Goal: Task Accomplishment & Management: Manage account settings

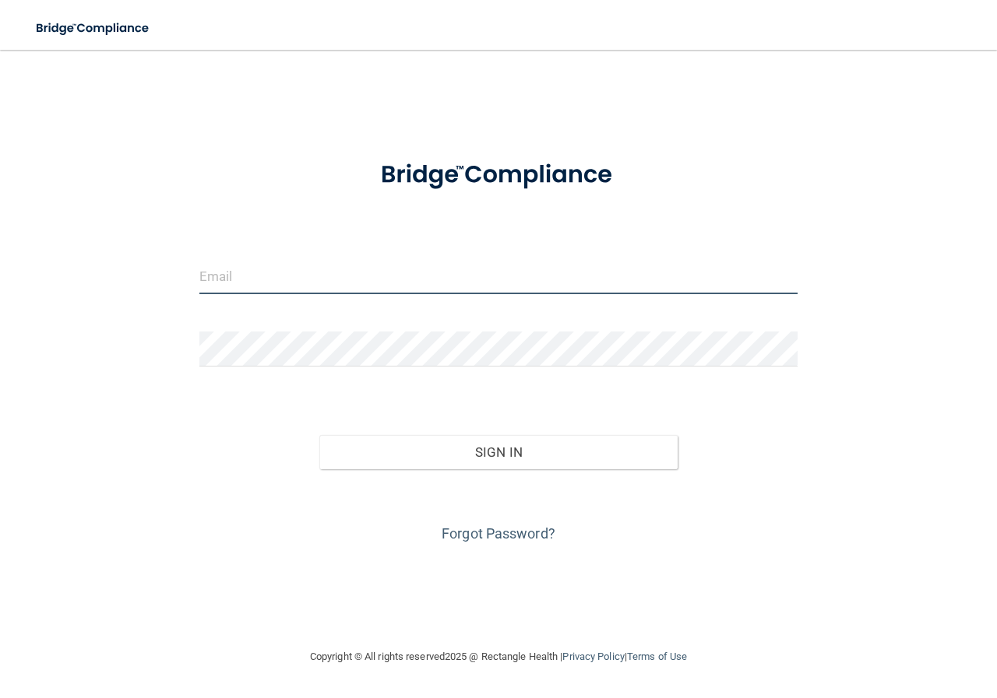
click at [241, 277] on input "email" at bounding box center [498, 276] width 598 height 35
type input "[EMAIL_ADDRESS][DOMAIN_NAME]"
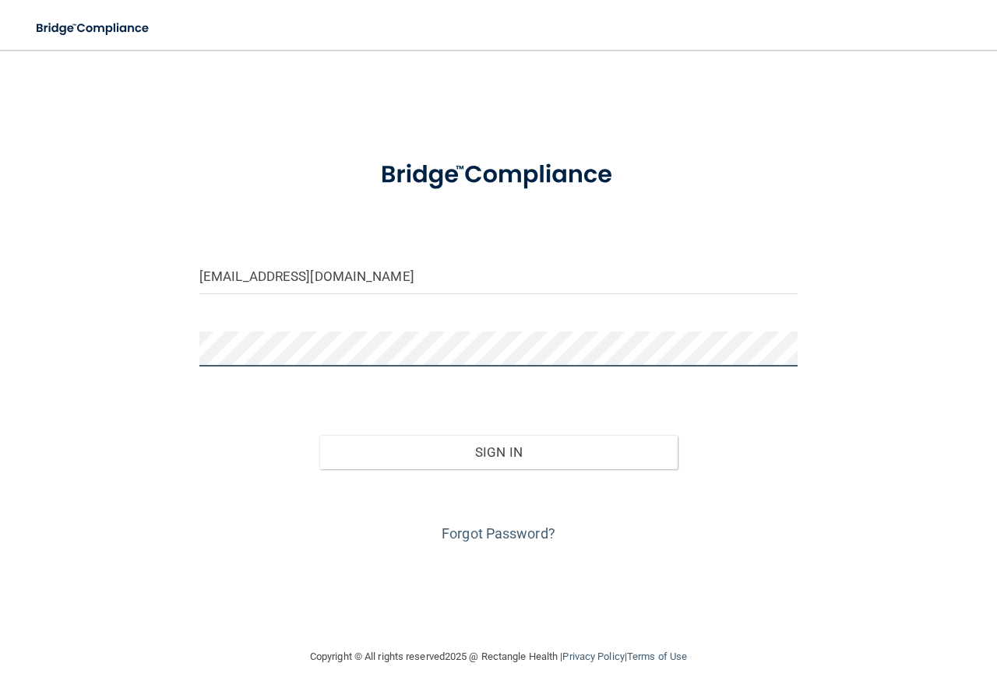
click at [319, 435] on button "Sign In" at bounding box center [498, 452] width 359 height 34
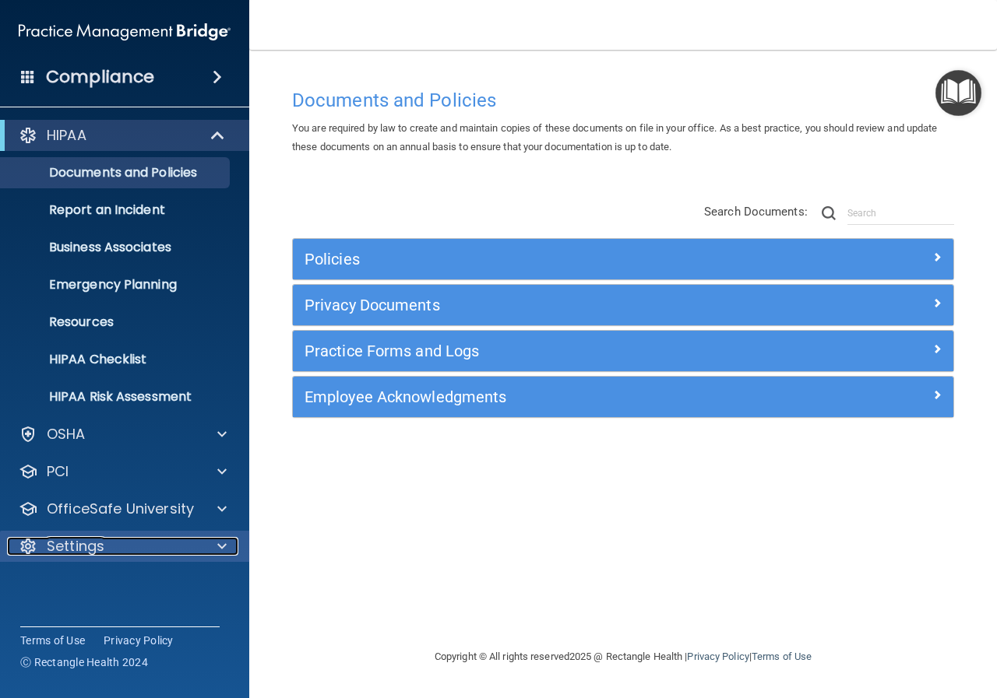
click at [93, 547] on p "Settings" at bounding box center [76, 546] width 58 height 19
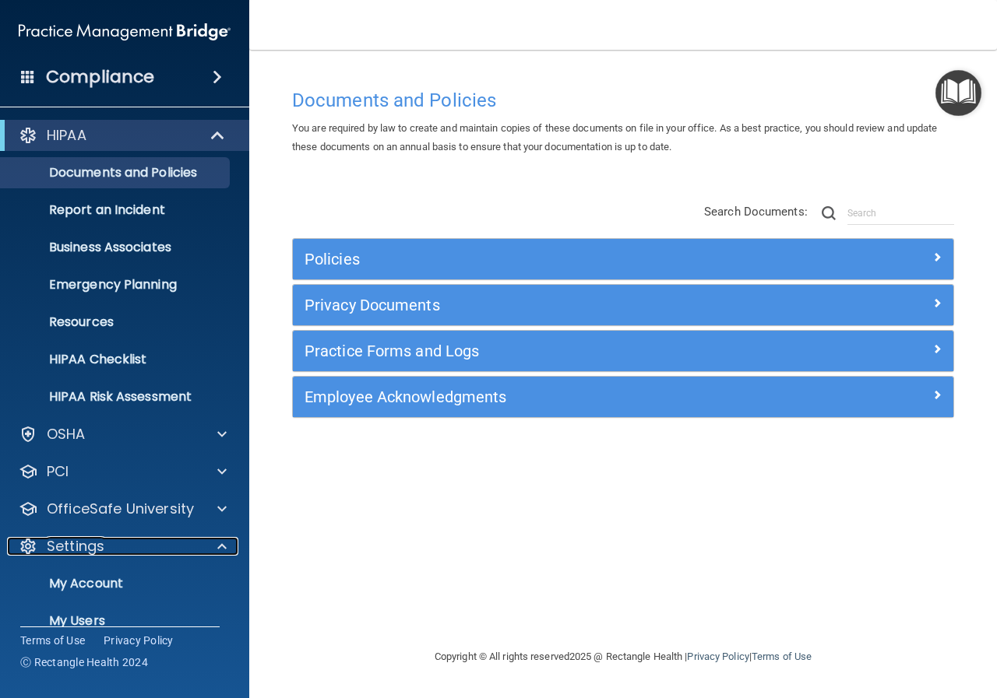
scroll to position [97, 0]
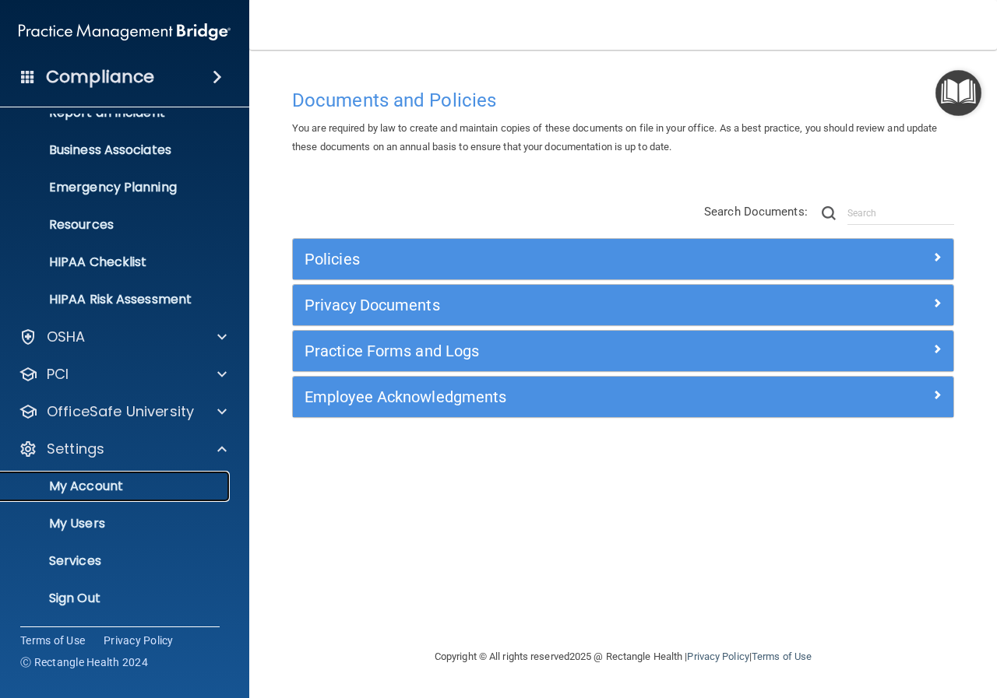
click at [110, 484] on p "My Account" at bounding box center [116, 487] width 213 height 16
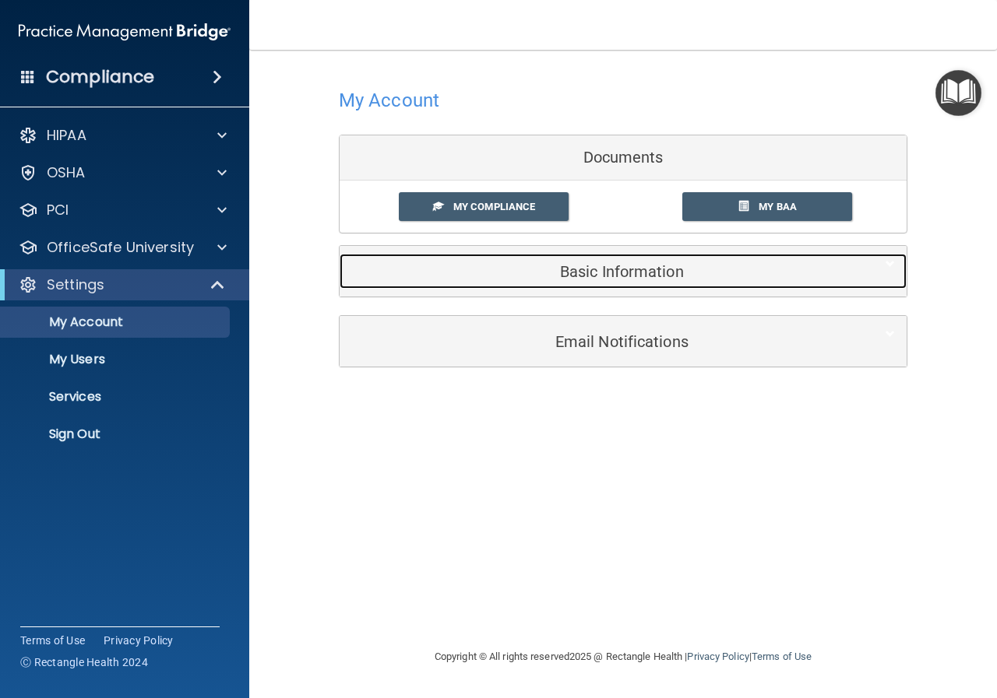
click at [597, 266] on h5 "Basic Information" at bounding box center [599, 271] width 496 height 17
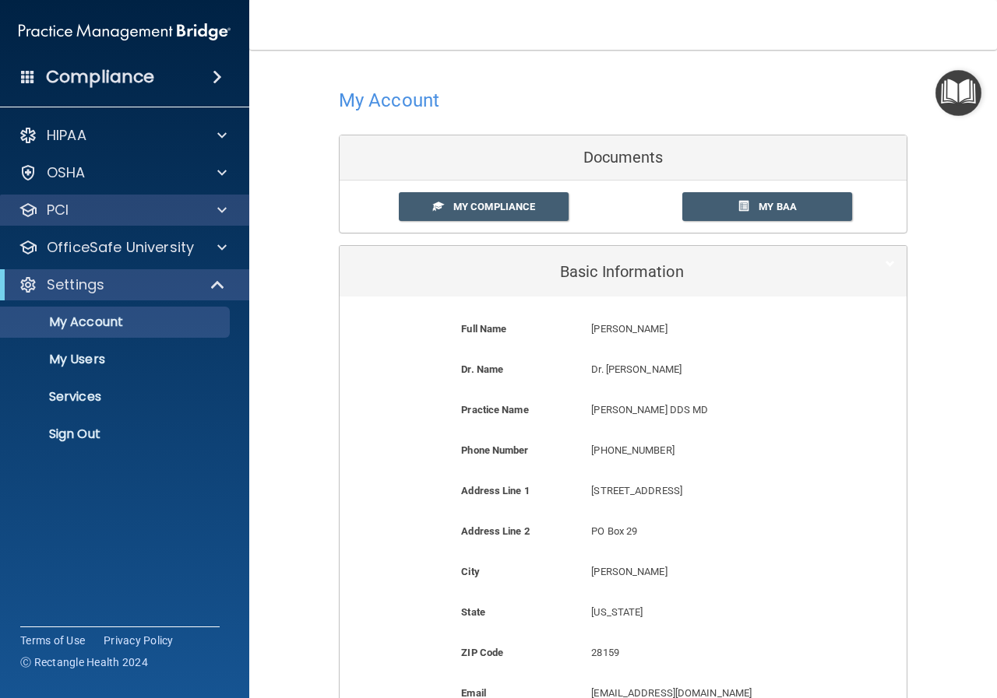
click at [87, 196] on div "PCI" at bounding box center [125, 210] width 250 height 31
click at [158, 79] on div "Compliance" at bounding box center [124, 77] width 249 height 34
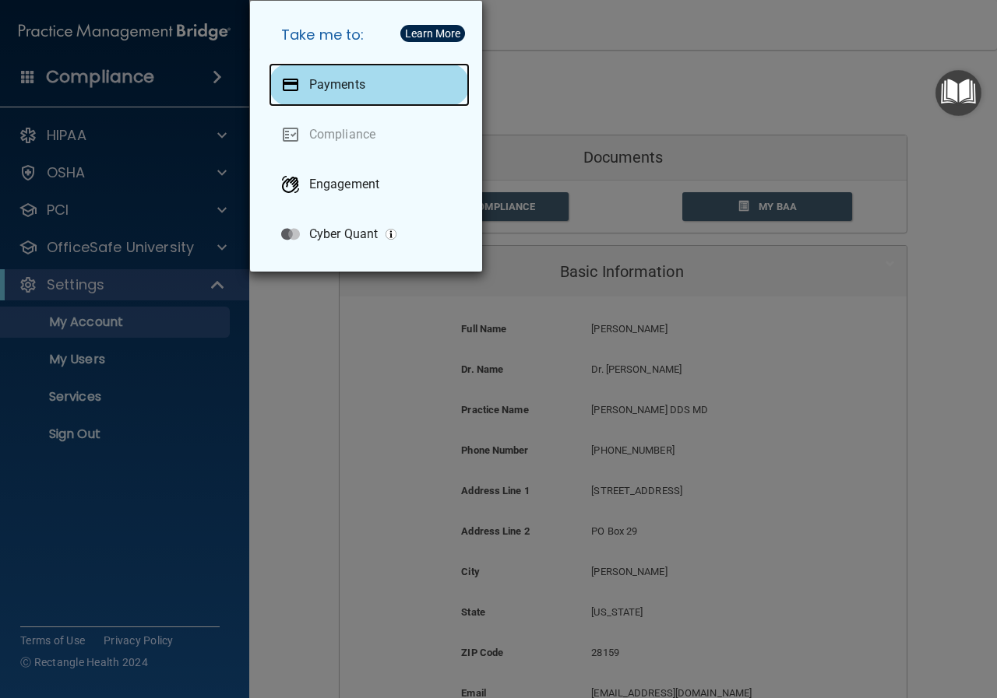
click at [317, 88] on p "Payments" at bounding box center [337, 85] width 56 height 16
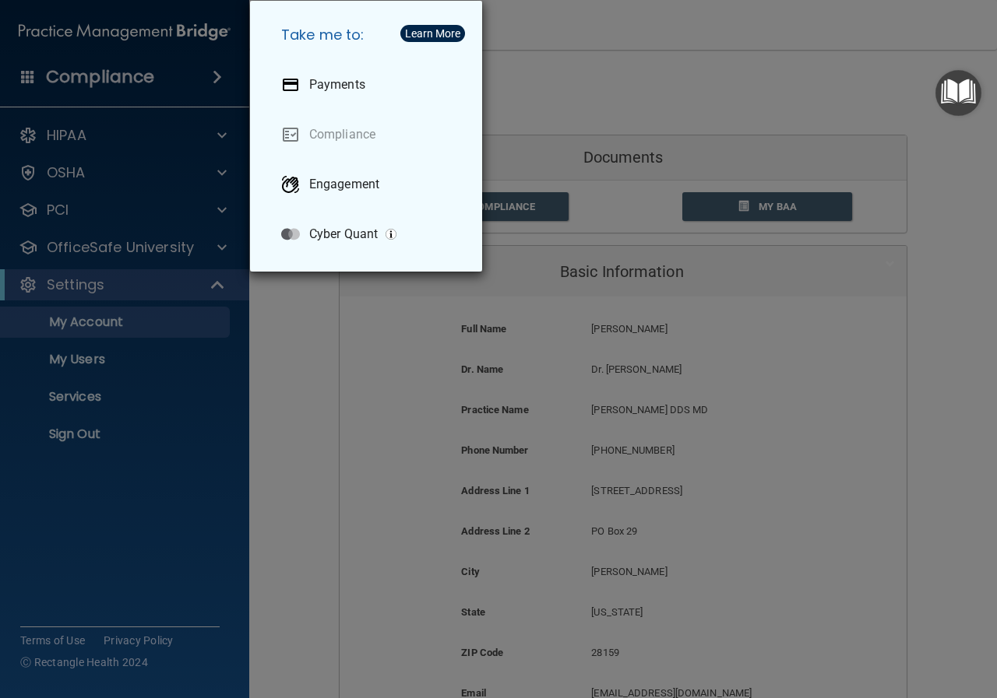
click at [565, 100] on div "Take me to: Payments Compliance Engagement Cyber Quant" at bounding box center [498, 349] width 997 height 698
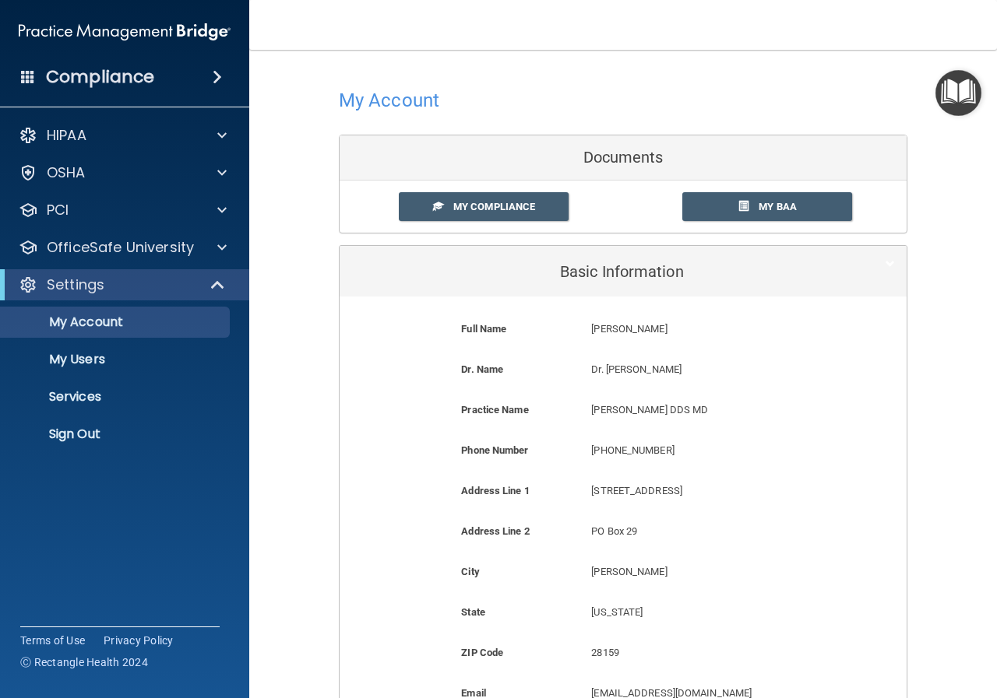
click at [99, 81] on h4 "Compliance" at bounding box center [100, 77] width 108 height 22
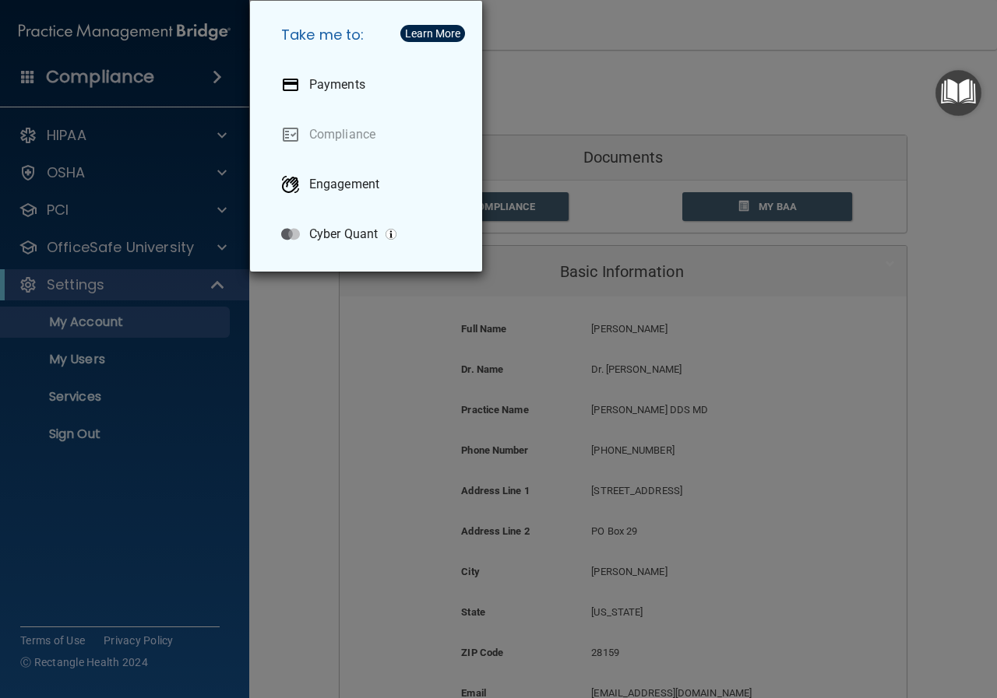
click at [99, 81] on div "Take me to: Payments Compliance Engagement Cyber Quant" at bounding box center [498, 349] width 997 height 698
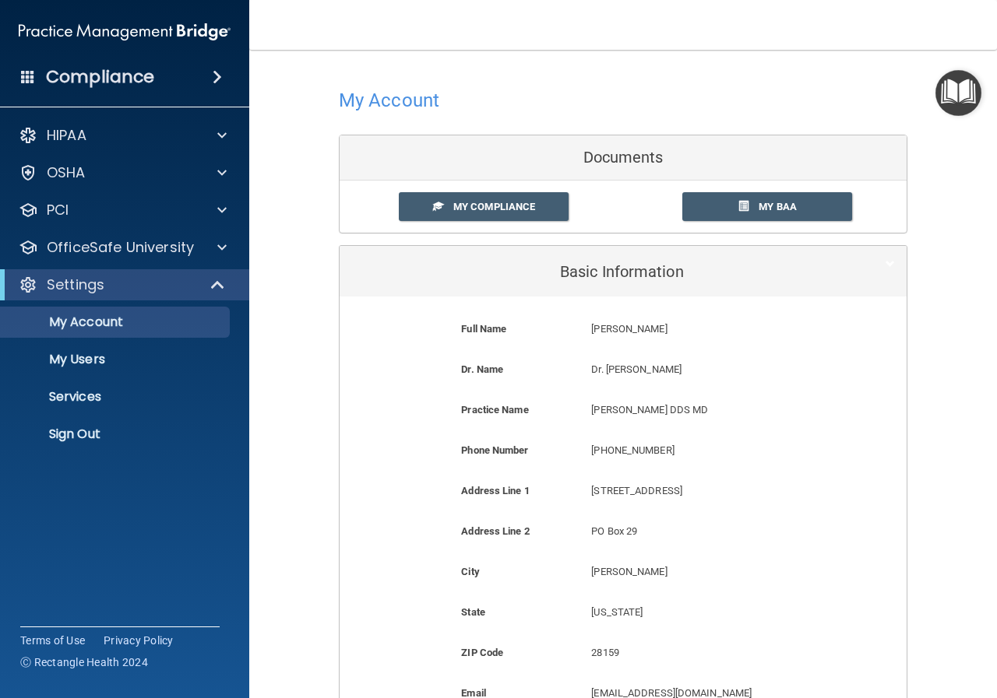
scroll to position [230, 0]
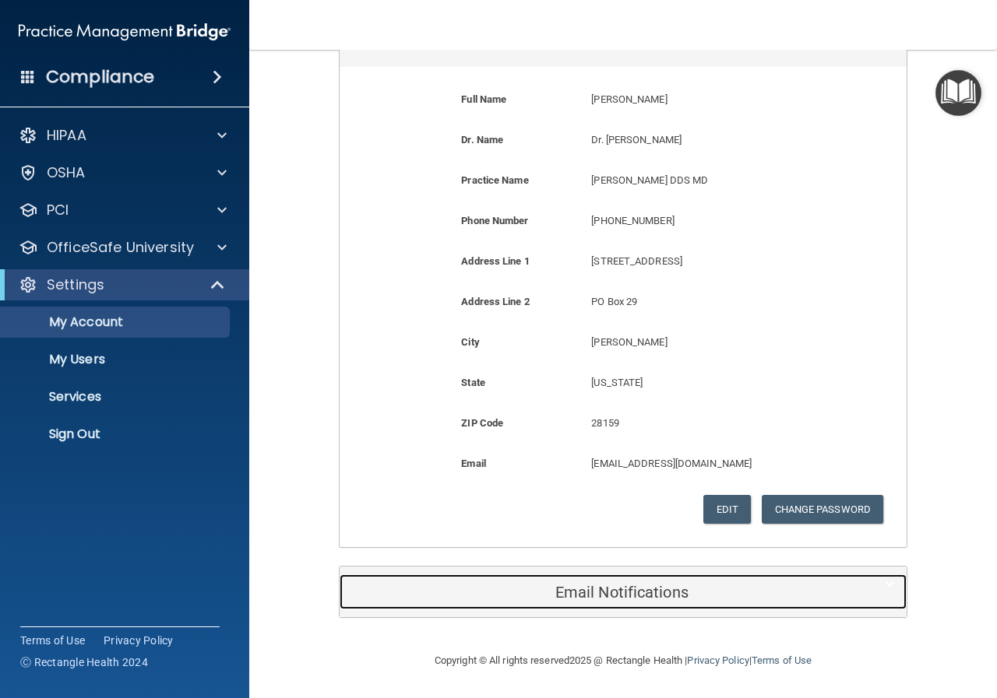
click at [618, 595] on h5 "Email Notifications" at bounding box center [599, 592] width 496 height 17
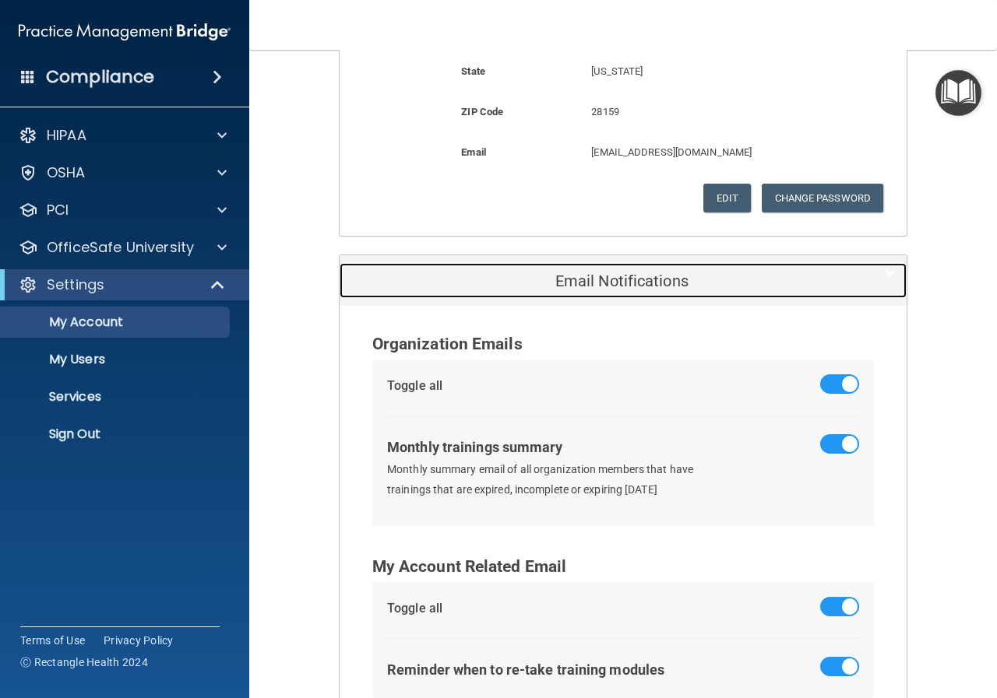
scroll to position [646, 0]
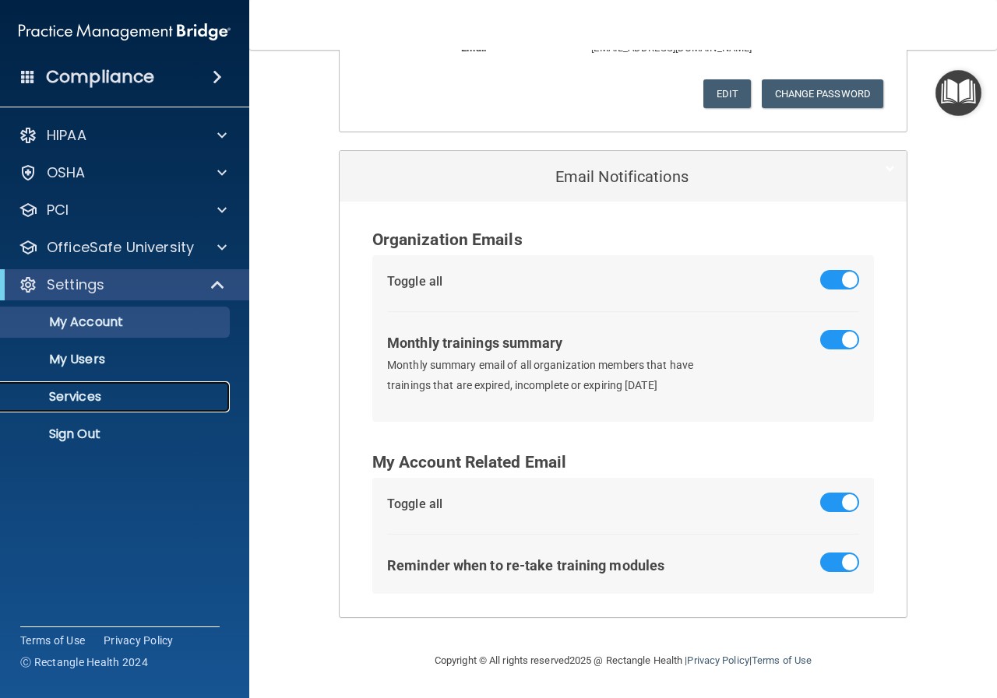
click at [107, 395] on p "Services" at bounding box center [116, 397] width 213 height 16
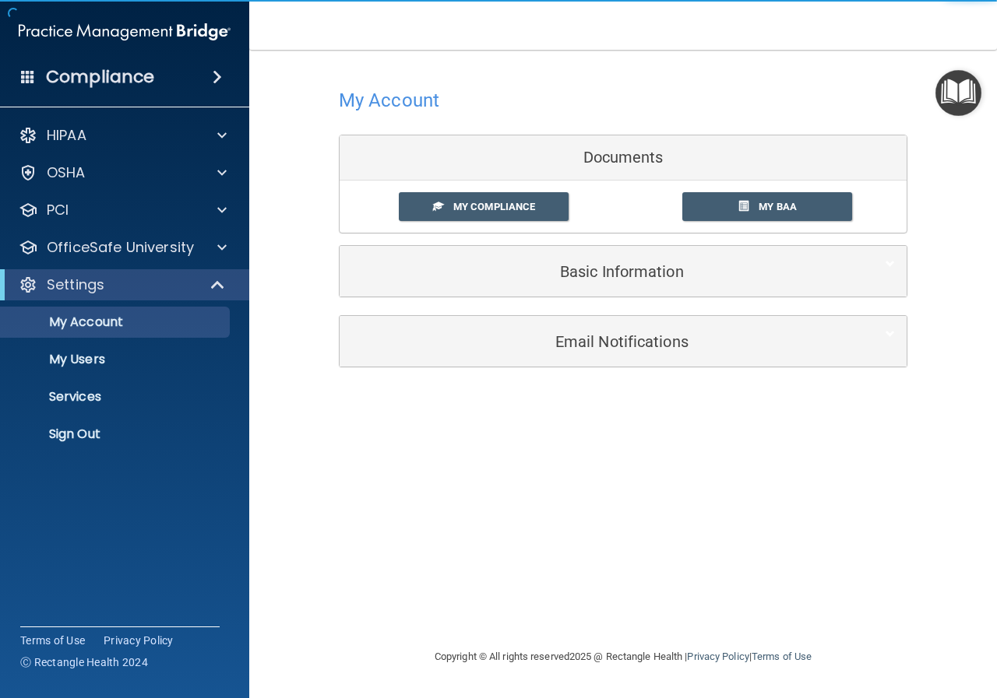
click at [150, 75] on h4 "Compliance" at bounding box center [100, 77] width 108 height 22
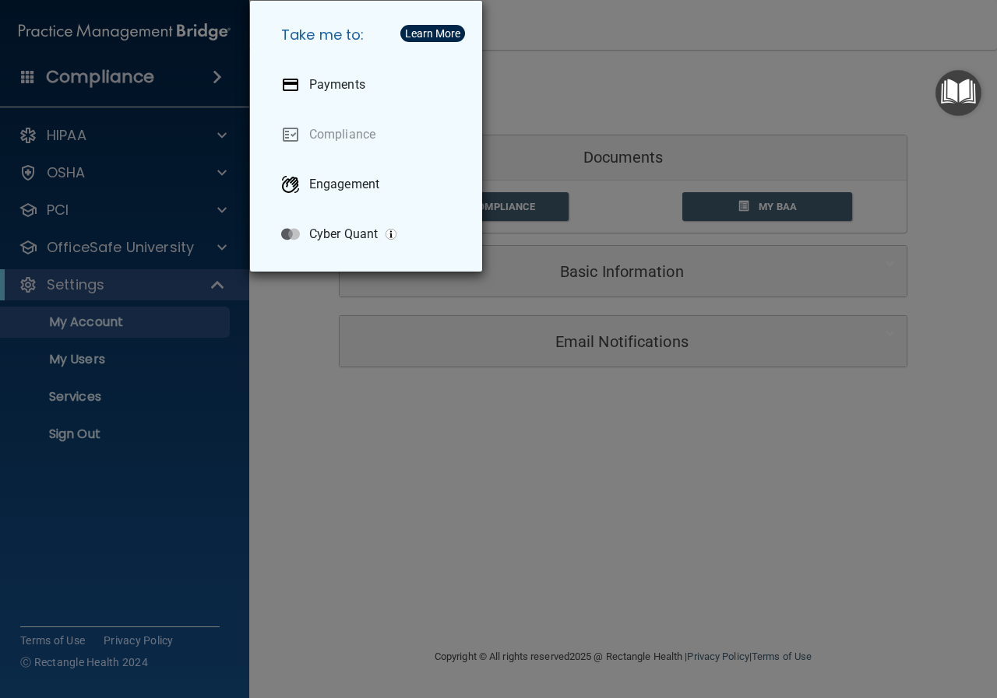
click at [544, 503] on div "Take me to: Payments Compliance Engagement Cyber Quant" at bounding box center [498, 349] width 997 height 698
